Goal: Information Seeking & Learning: Check status

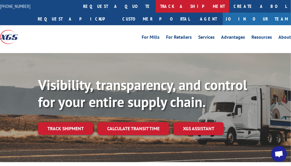
click at [156, 11] on link "track a shipment" at bounding box center [193, 6] width 74 height 13
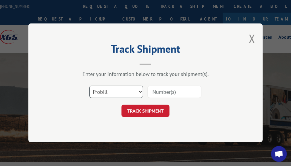
click at [125, 89] on select "Select category... Probill BOL PO" at bounding box center [116, 92] width 54 height 12
select select "bol"
click at [89, 86] on select "Select category... Probill BOL PO" at bounding box center [116, 92] width 54 height 12
click at [171, 87] on input at bounding box center [175, 92] width 54 height 12
paste input "7024165"
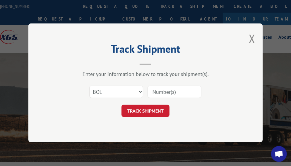
type input "7024165"
click button "TRACK SHIPMENT" at bounding box center [146, 111] width 48 height 12
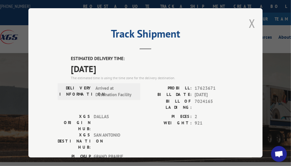
click at [249, 20] on button "Close modal" at bounding box center [252, 24] width 6 height 16
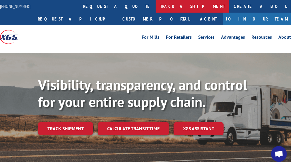
click at [156, 1] on link "track a shipment" at bounding box center [193, 6] width 74 height 13
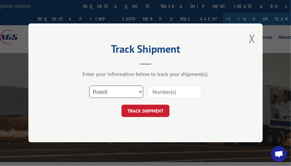
click at [113, 88] on select "Select category... Probill BOL PO" at bounding box center [116, 92] width 54 height 12
select select "bol"
click at [89, 86] on select "Select category... Probill BOL PO" at bounding box center [116, 92] width 54 height 12
click at [152, 91] on input at bounding box center [175, 92] width 54 height 12
paste input "7024155"
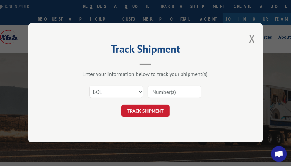
type input "7024155"
click button "TRACK SHIPMENT" at bounding box center [146, 111] width 48 height 12
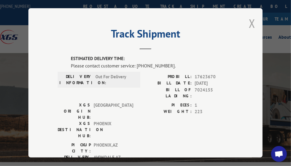
click at [249, 23] on button "Close modal" at bounding box center [252, 24] width 6 height 16
